Goal: Task Accomplishment & Management: Use online tool/utility

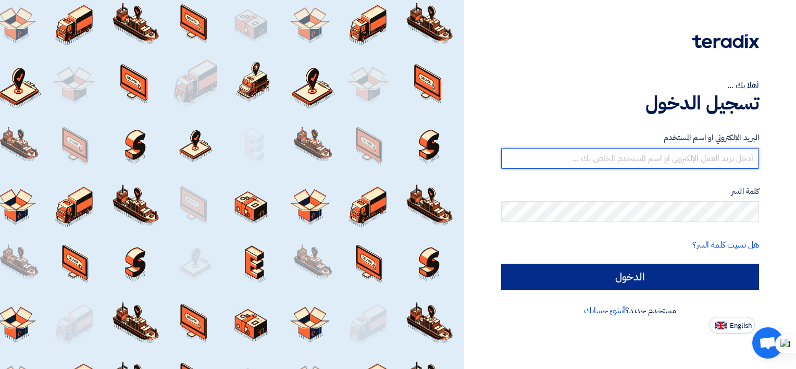
type input "[EMAIL_ADDRESS][DOMAIN_NAME]"
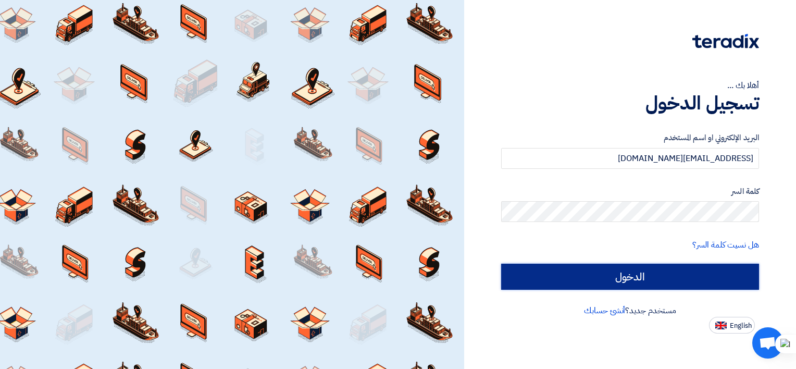
click at [666, 283] on input "الدخول" at bounding box center [630, 276] width 258 height 26
type input "Sign in"
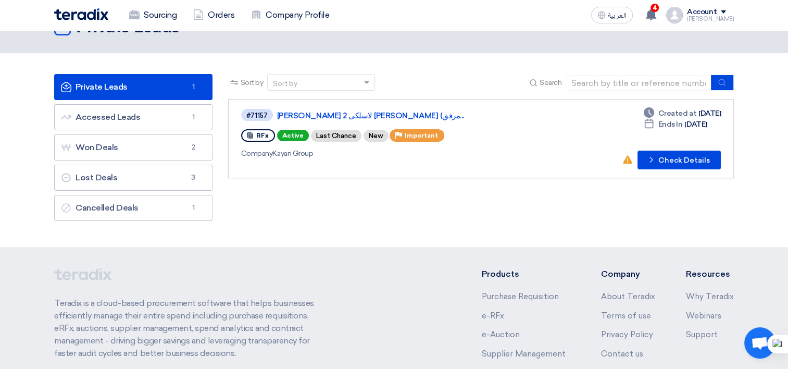
scroll to position [52, 0]
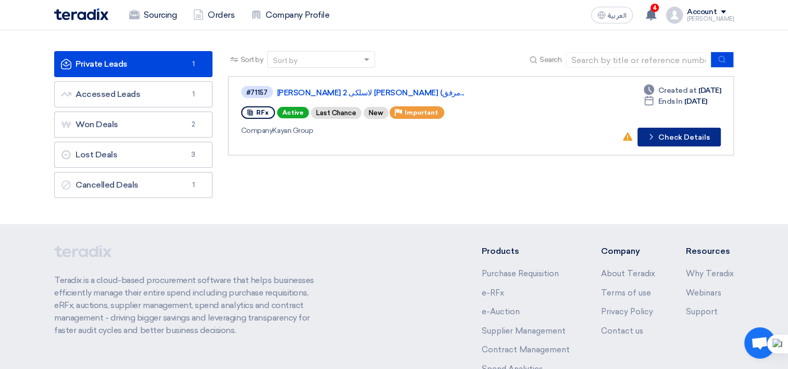
click at [656, 135] on icon "Check details" at bounding box center [651, 137] width 10 height 10
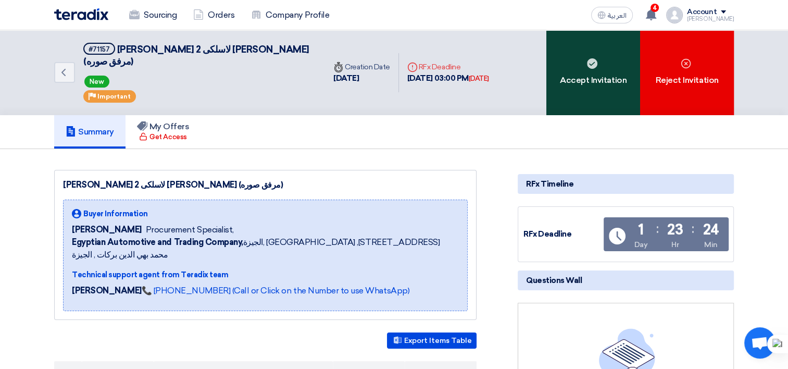
click at [571, 78] on div "Accept Invitation" at bounding box center [593, 72] width 94 height 85
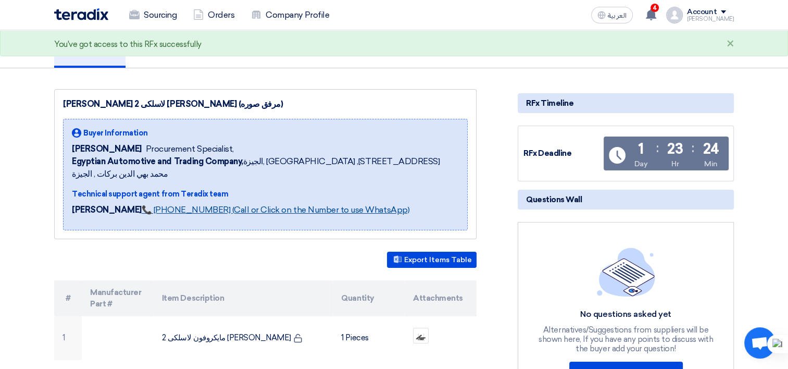
scroll to position [104, 0]
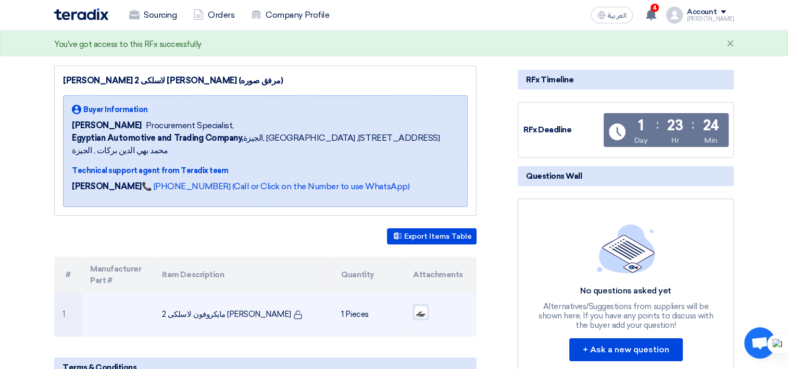
click at [422, 305] on img at bounding box center [420, 312] width 15 height 14
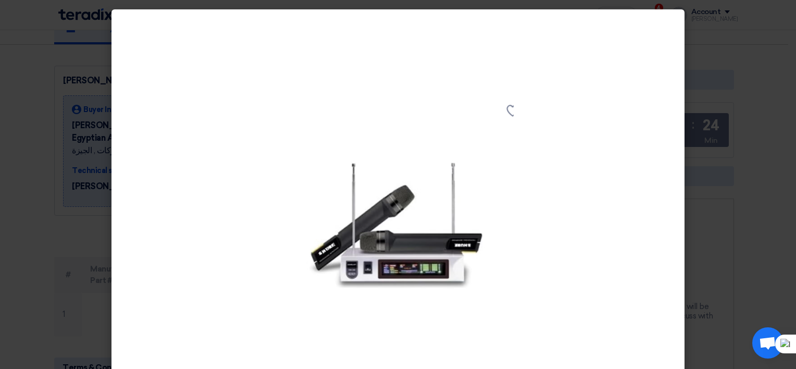
click at [72, 149] on modal-container at bounding box center [398, 184] width 796 height 369
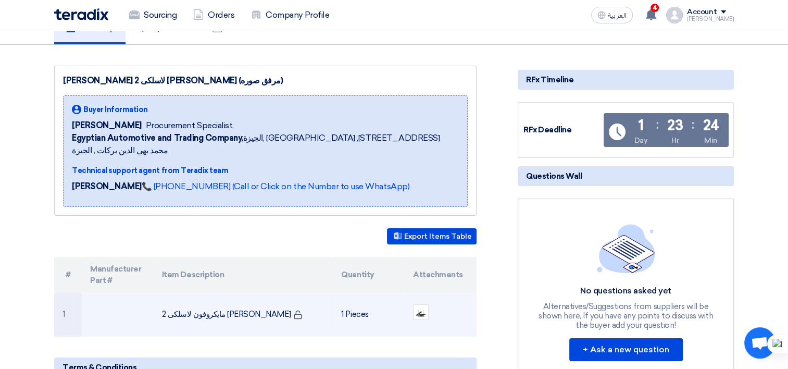
drag, startPoint x: 254, startPoint y: 287, endPoint x: 160, endPoint y: 285, distance: 93.8
click at [160, 293] on td "مايكروفون لاسلكى 2 [PERSON_NAME]" at bounding box center [244, 315] width 180 height 44
drag, startPoint x: 160, startPoint y: 285, endPoint x: 169, endPoint y: 288, distance: 8.9
copy td "مايكروفون لاسلكى 2 [PERSON_NAME]"
